Goal: Check status: Check status

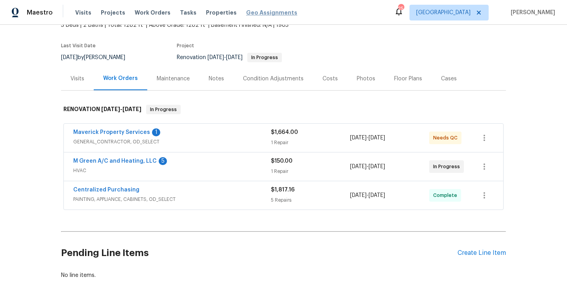
scroll to position [58, 0]
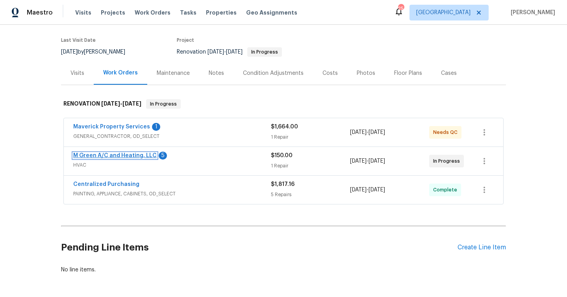
click at [139, 155] on link "M Green A/C and Heating, LLC" at bounding box center [114, 156] width 83 height 6
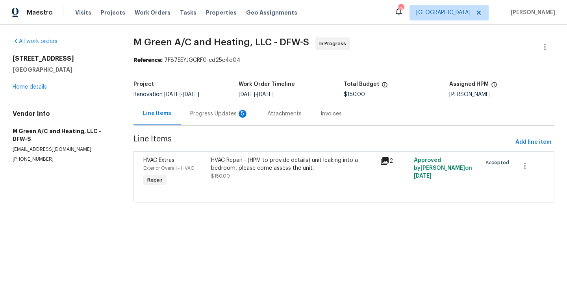
click at [235, 114] on div "Progress Updates 5" at bounding box center [219, 114] width 58 height 8
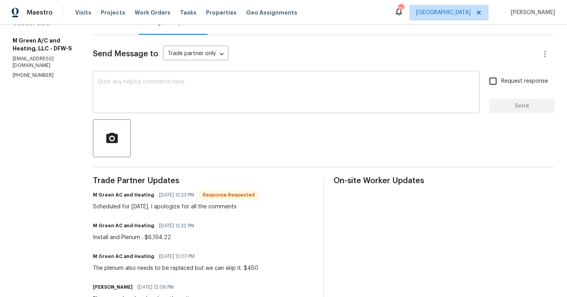
scroll to position [72, 0]
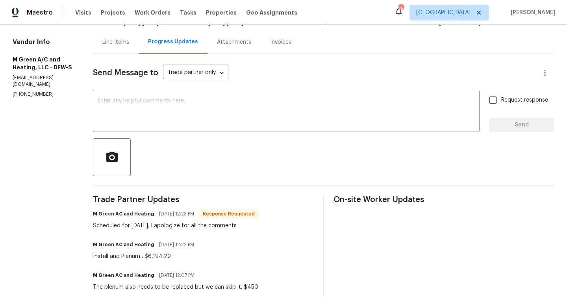
click at [235, 49] on div "Attachments" at bounding box center [233, 41] width 53 height 23
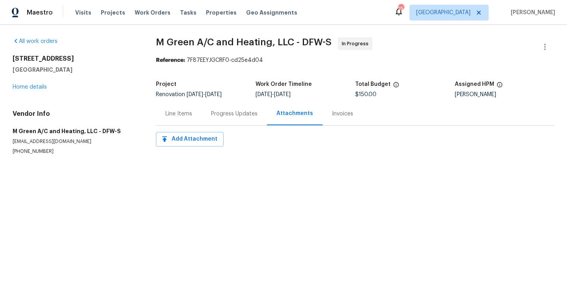
click at [172, 114] on div "Line Items" at bounding box center [178, 114] width 27 height 8
